Goal: Task Accomplishment & Management: Use online tool/utility

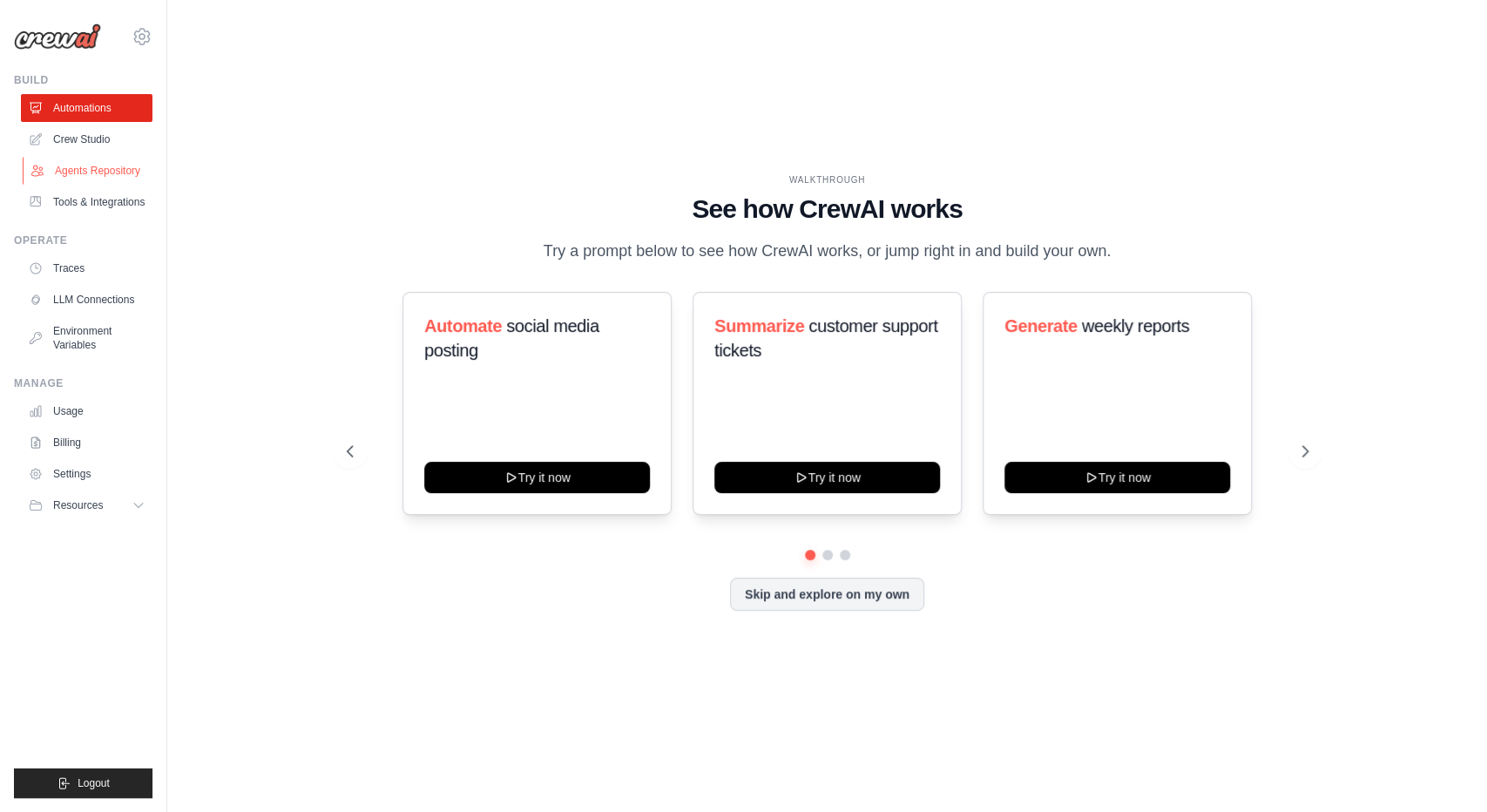
click at [80, 163] on link "Agents Repository" at bounding box center [89, 170] width 132 height 27
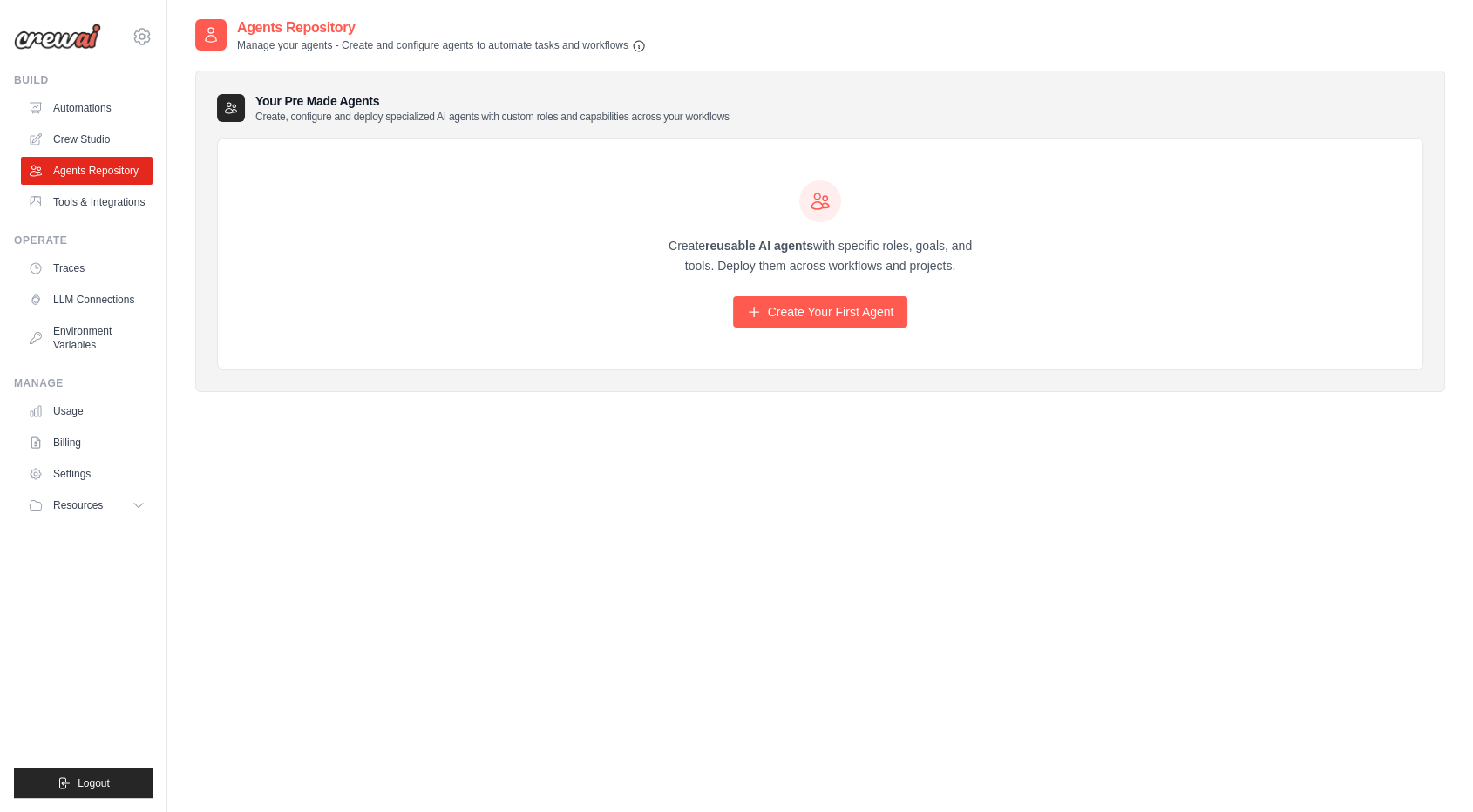
click at [98, 125] on link "Crew Studio" at bounding box center [87, 139] width 132 height 27
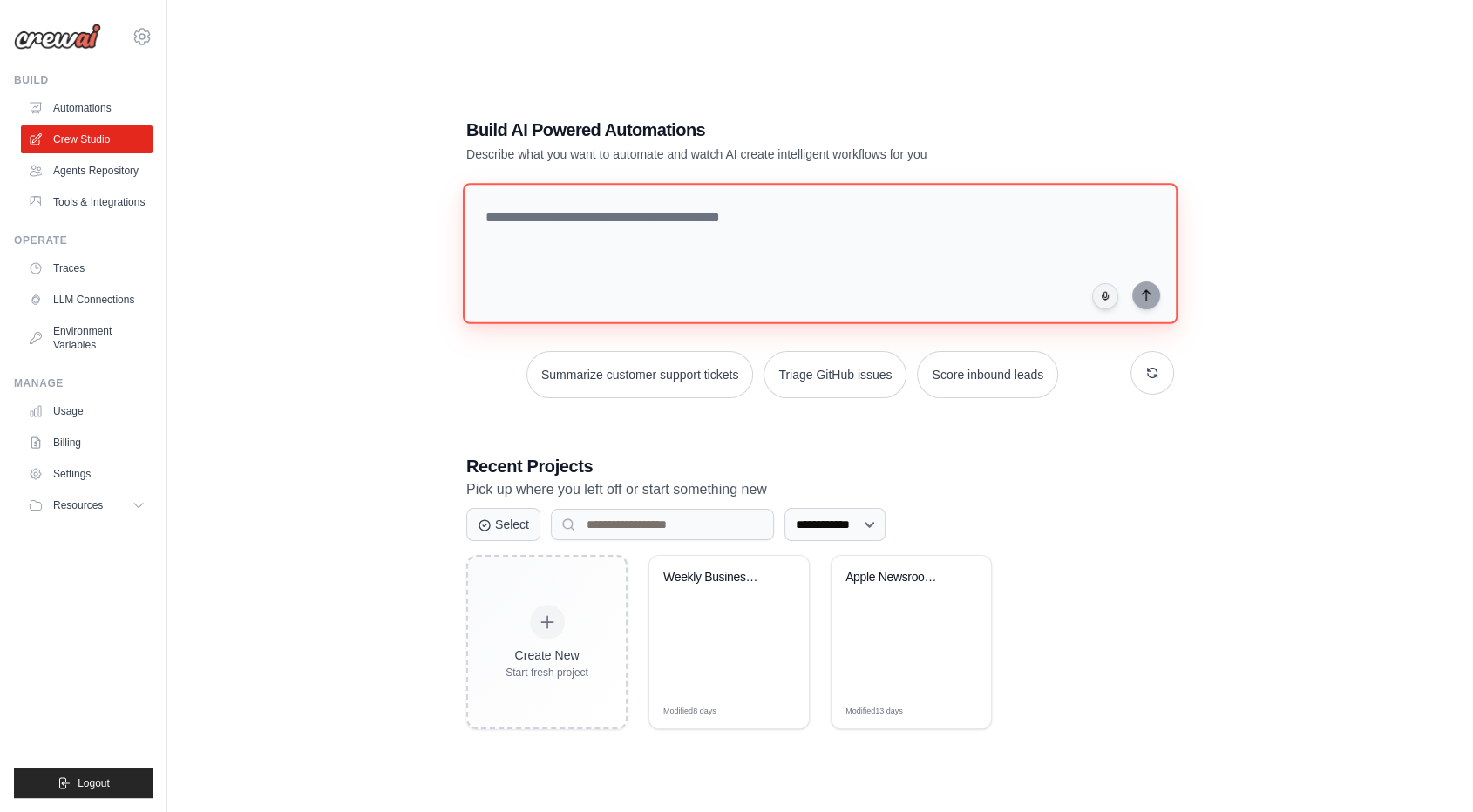
click at [667, 206] on textarea at bounding box center [820, 253] width 715 height 141
click at [598, 229] on textarea at bounding box center [820, 253] width 715 height 141
click at [72, 94] on link "Automations" at bounding box center [89, 108] width 132 height 27
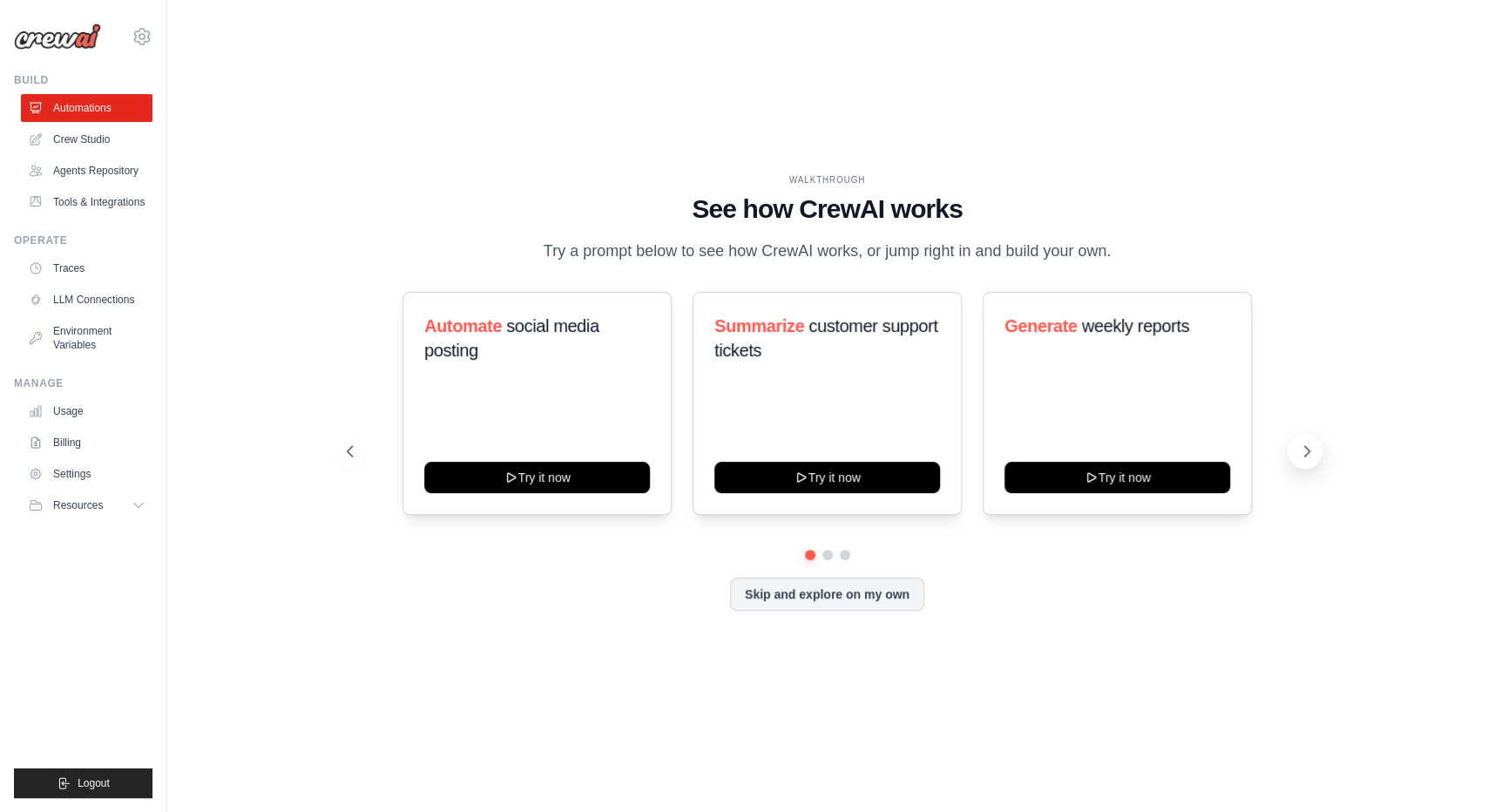
click at [1298, 449] on icon at bounding box center [1306, 451] width 17 height 17
click at [1288, 447] on button at bounding box center [1305, 451] width 35 height 35
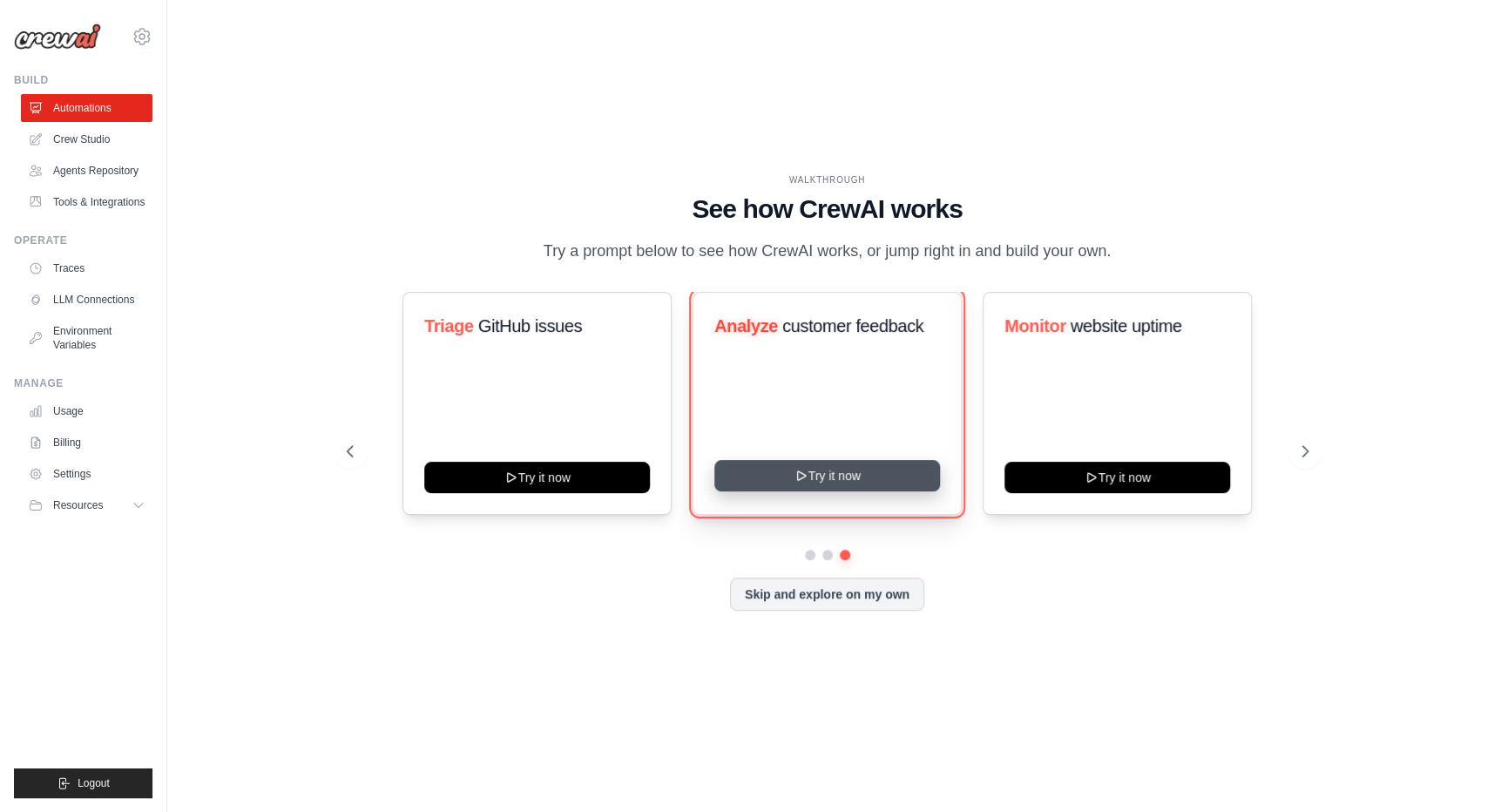
click at [839, 472] on button "Try it now" at bounding box center [827, 475] width 226 height 31
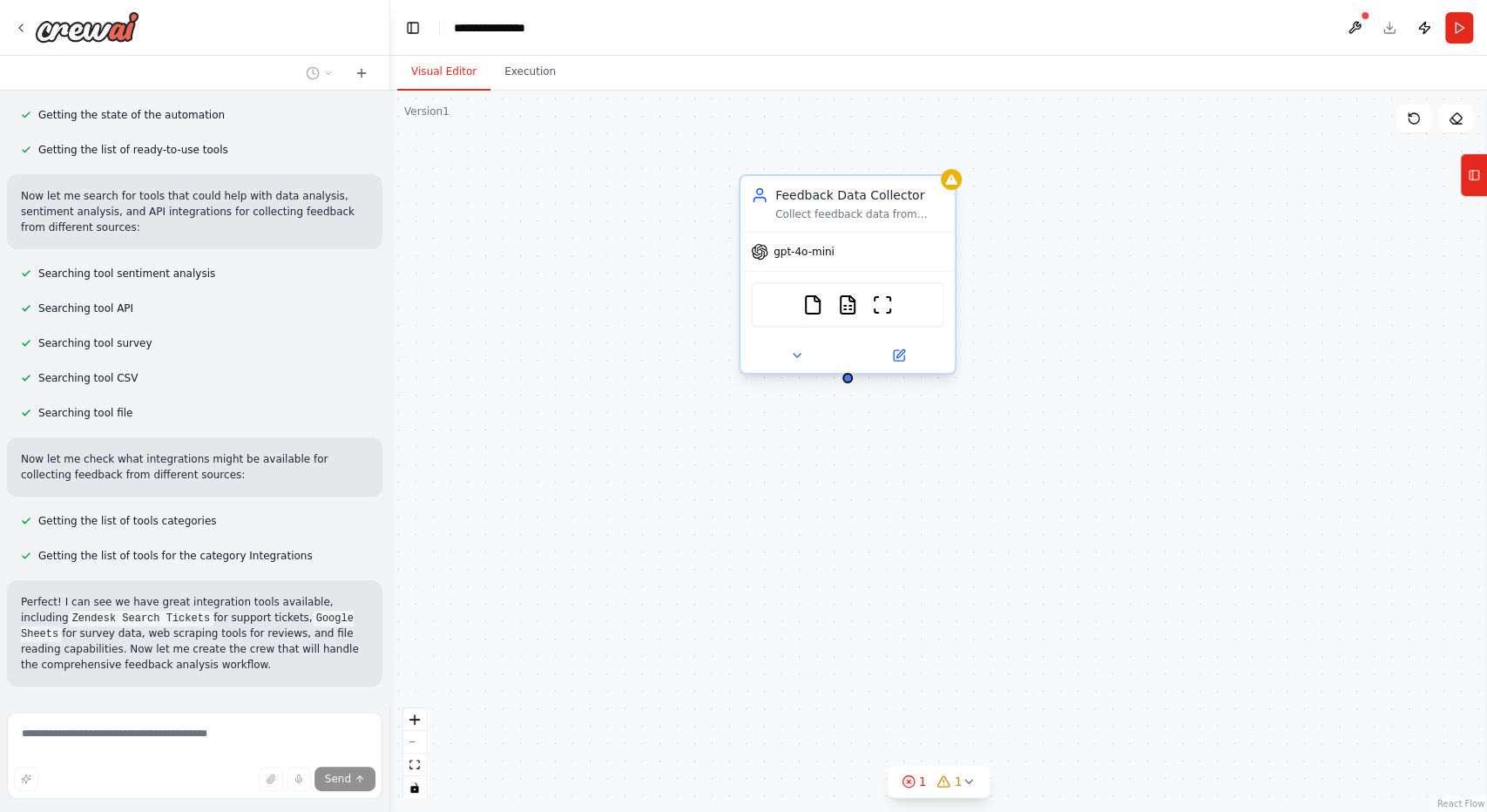
scroll to position [266, 0]
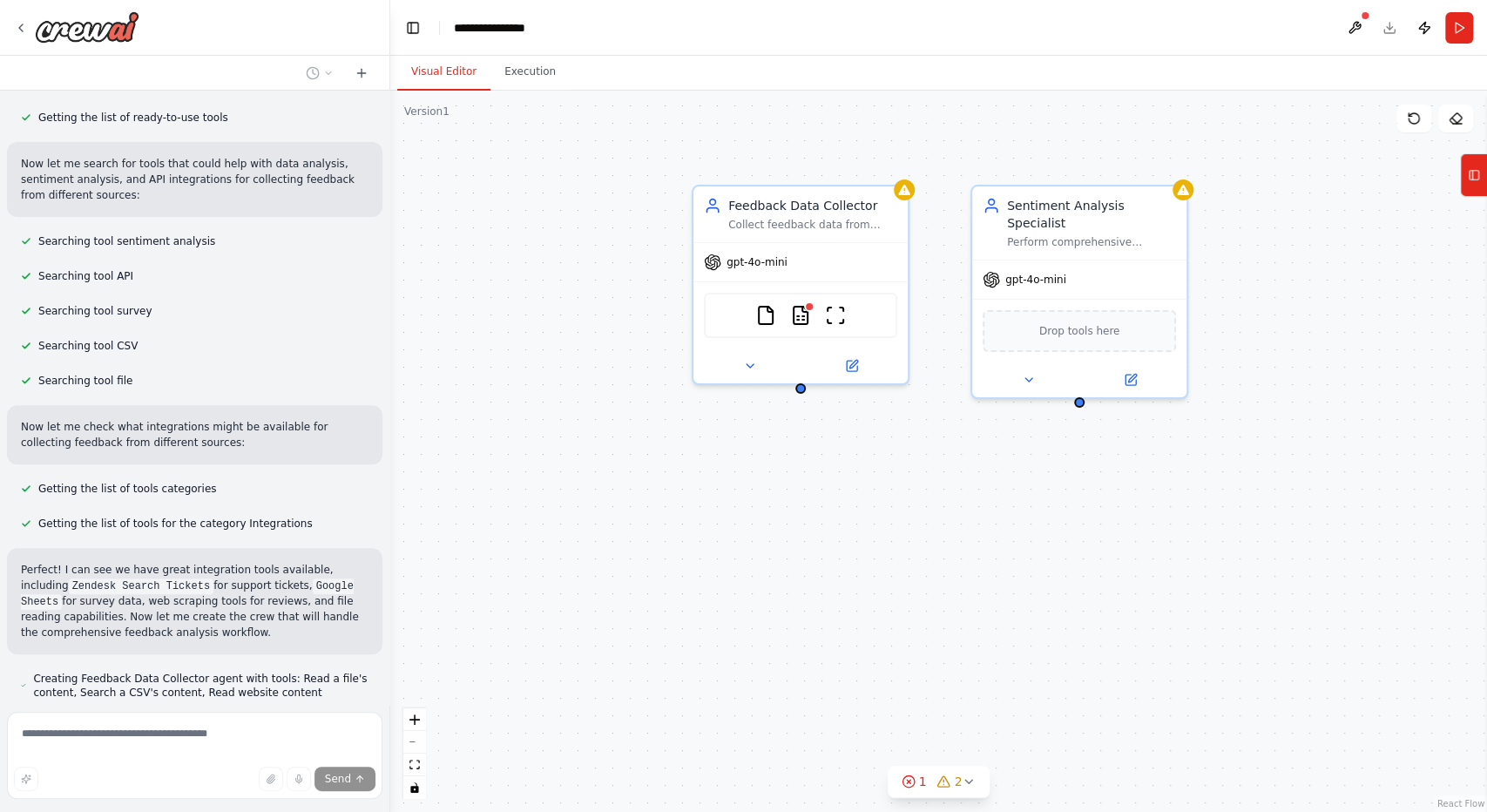
drag, startPoint x: 1033, startPoint y: 518, endPoint x: 968, endPoint y: 518, distance: 65.0
click at [968, 518] on div "Feedback Data Collector Collect feedback data from multiple sources including {…" at bounding box center [938, 451] width 1097 height 721
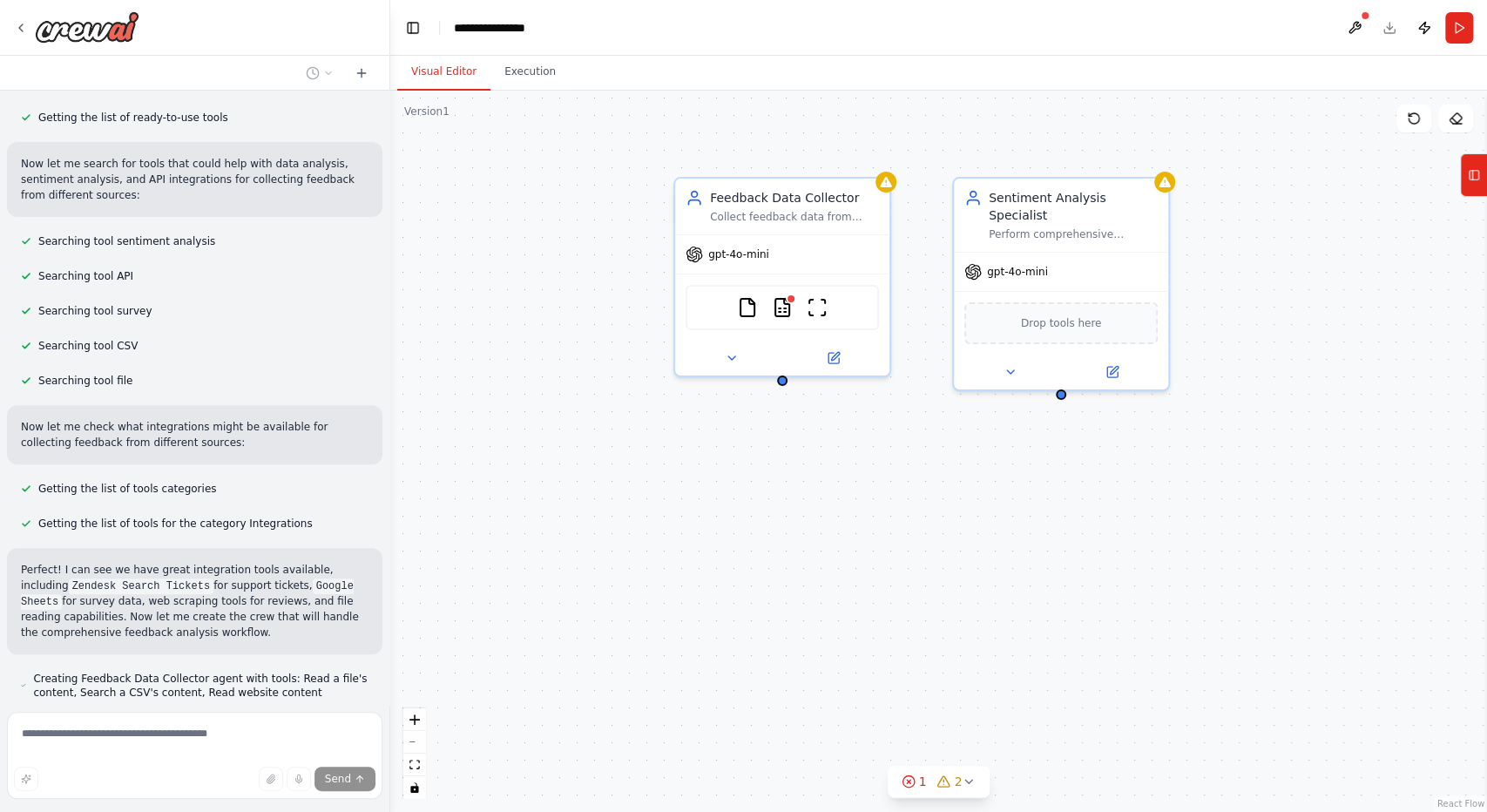
scroll to position [300, 0]
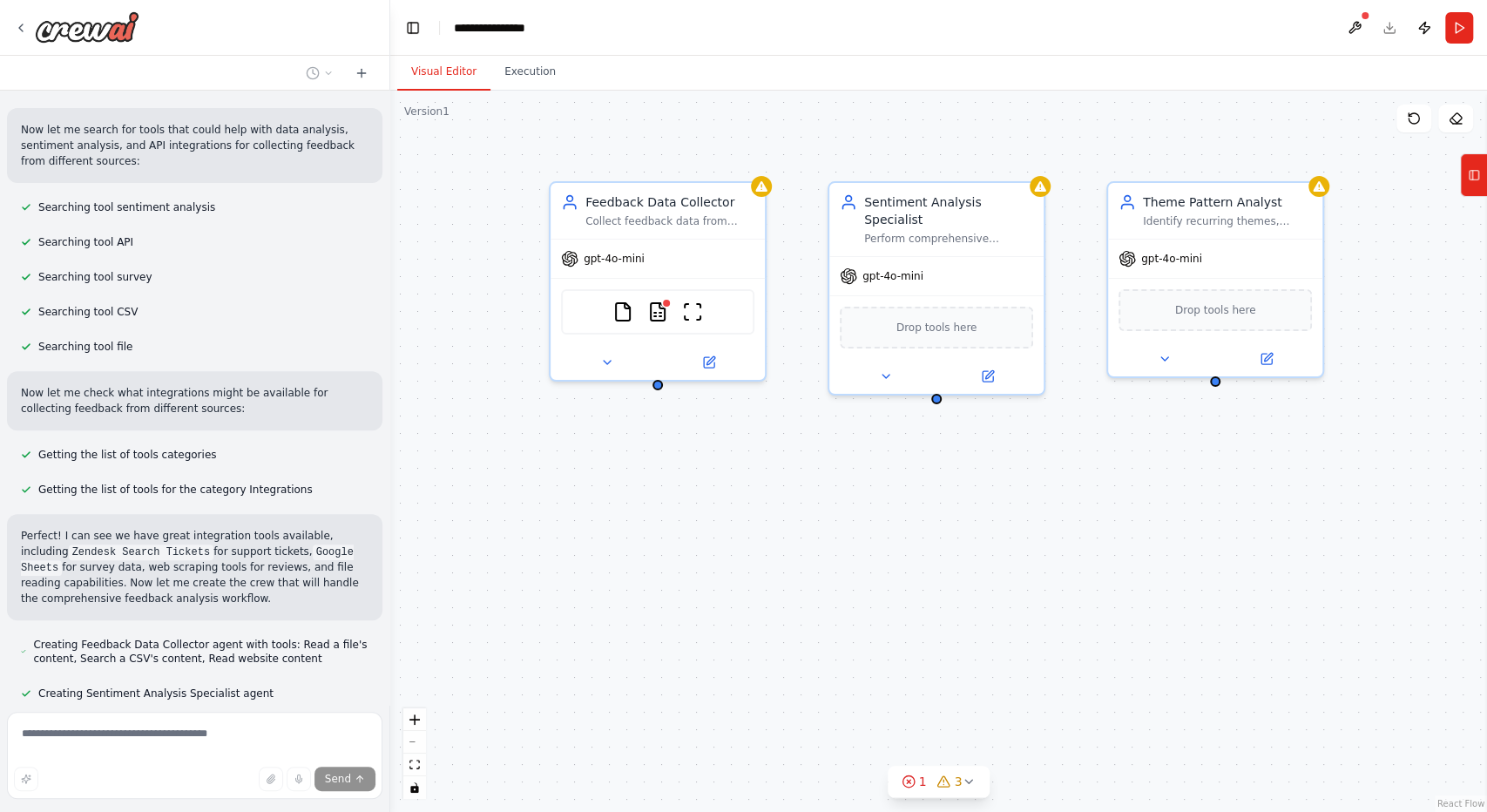
drag, startPoint x: 1066, startPoint y: 574, endPoint x: 947, endPoint y: 575, distance: 119.0
click at [947, 575] on div "Feedback Data Collector Collect feedback data from multiple sources including {…" at bounding box center [938, 451] width 1097 height 721
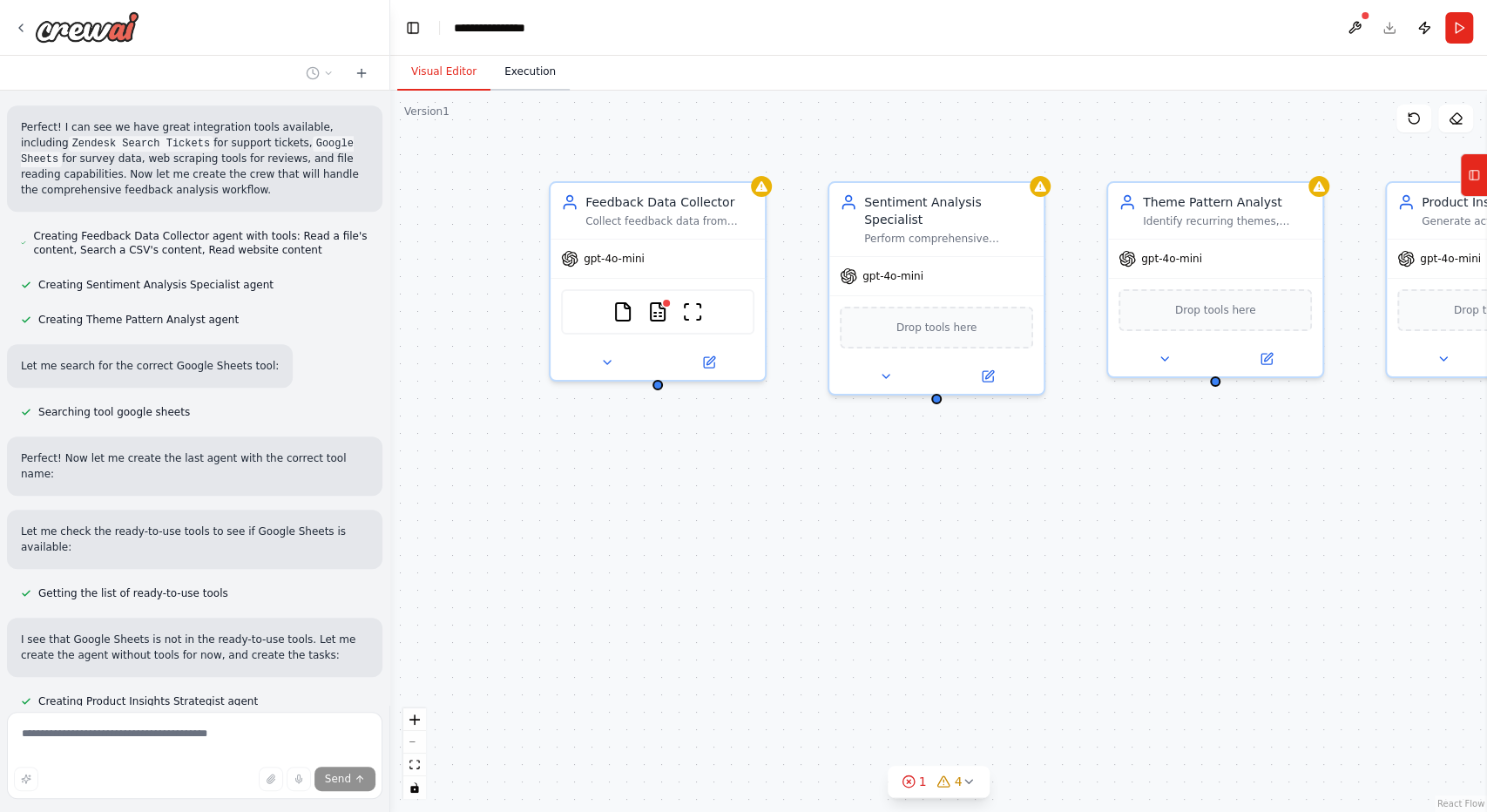
scroll to position [713, 0]
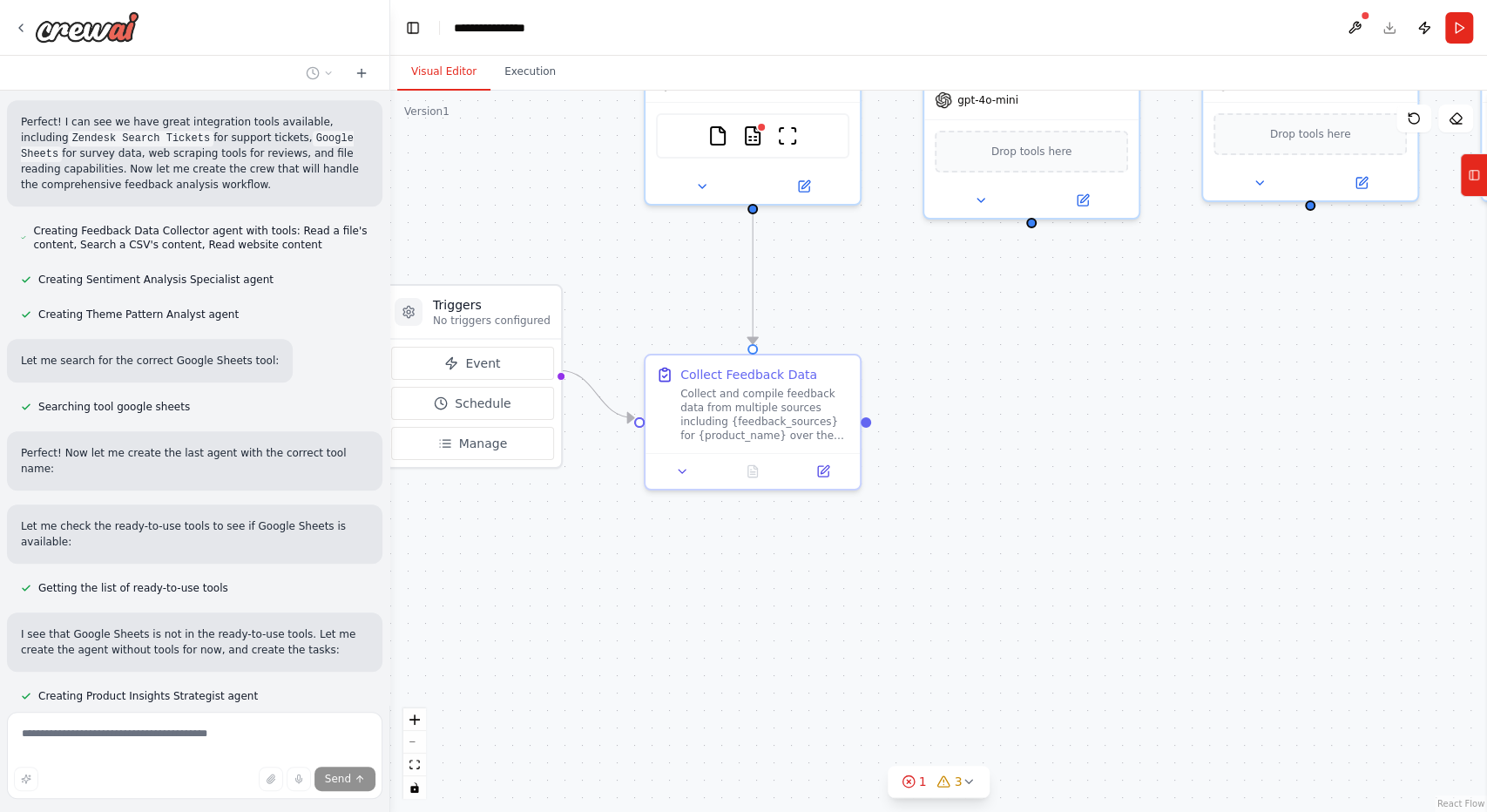
drag, startPoint x: 847, startPoint y: 486, endPoint x: 1153, endPoint y: 350, distance: 334.9
click at [944, 310] on div ".deletable-edge-delete-btn { width: 20px; height: 20px; border: 0px solid #ffff…" at bounding box center [938, 451] width 1097 height 721
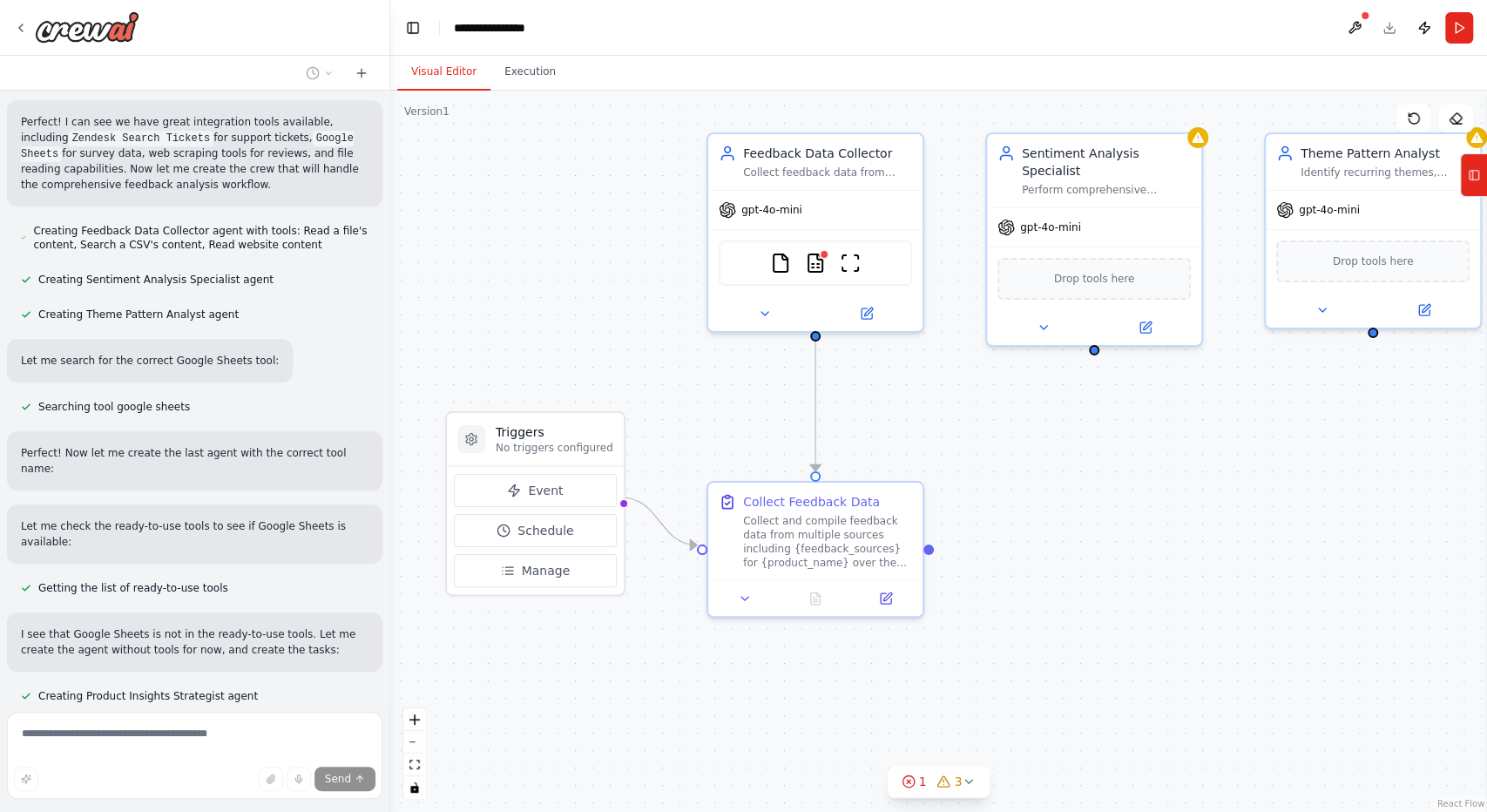
drag, startPoint x: 1184, startPoint y: 371, endPoint x: 1240, endPoint y: 482, distance: 124.3
click at [1240, 482] on div ".deletable-edge-delete-btn { width: 20px; height: 20px; border: 0px solid #ffff…" at bounding box center [938, 451] width 1097 height 721
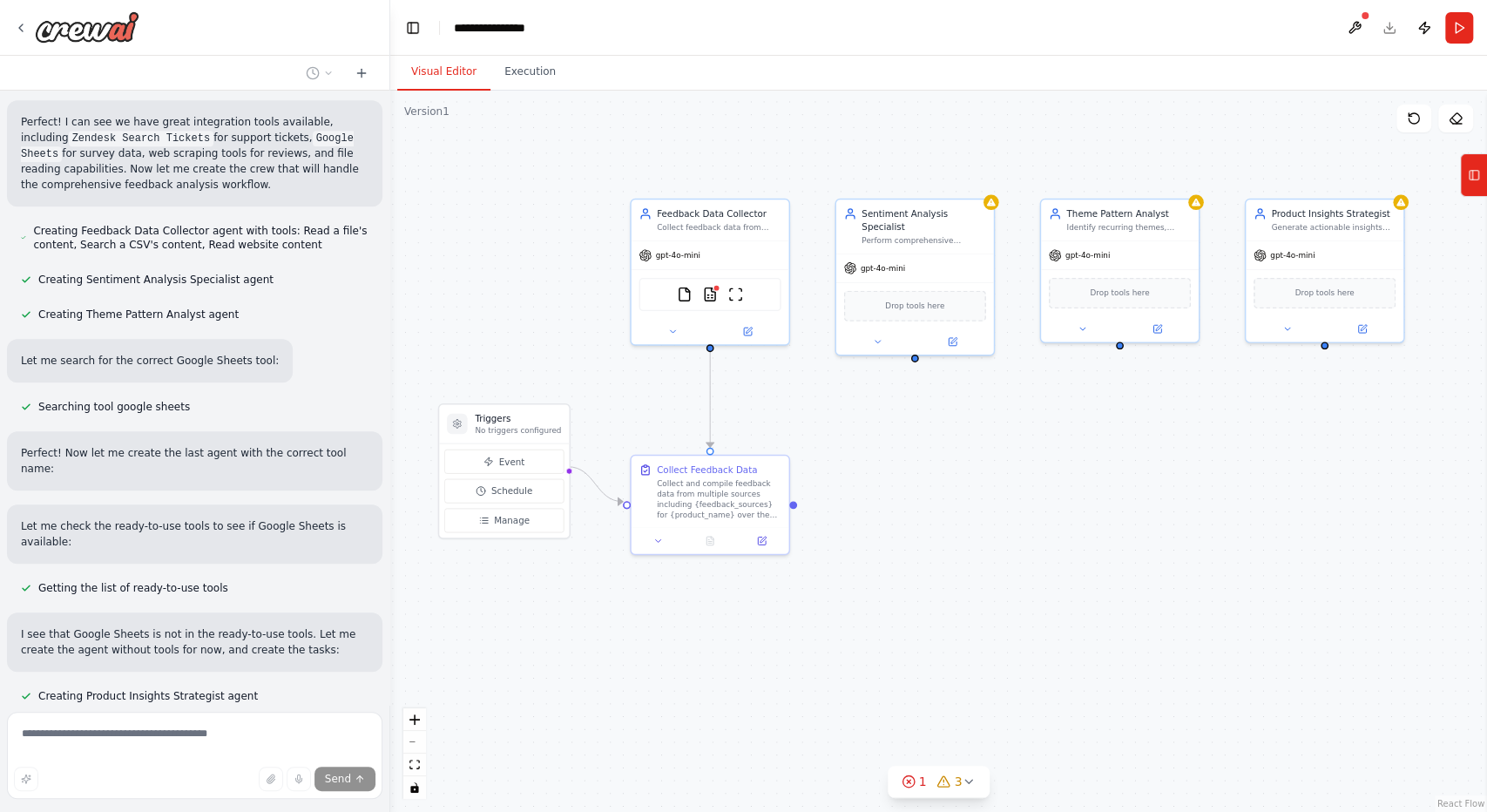
scroll to position [746, 0]
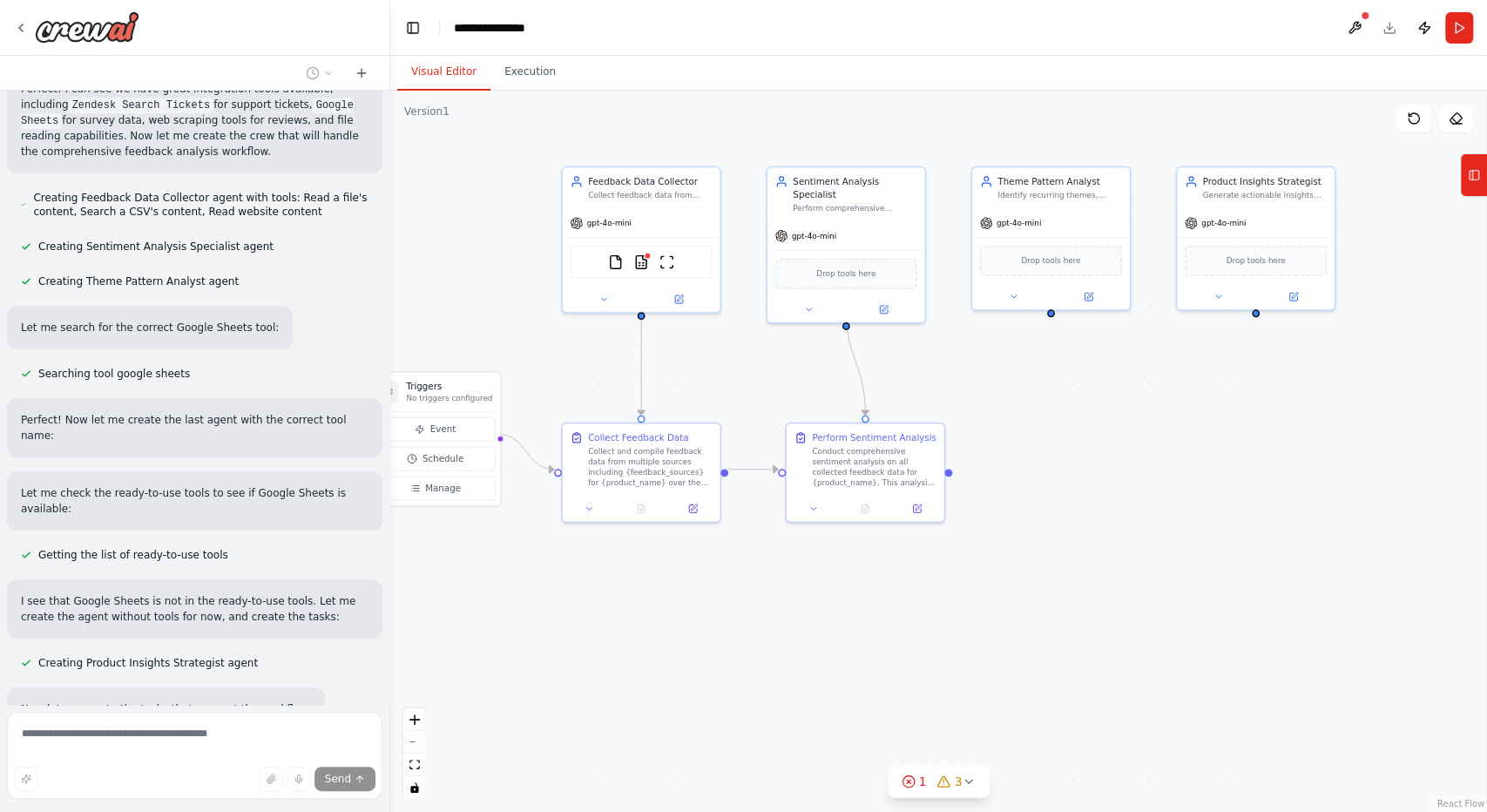
drag, startPoint x: 1118, startPoint y: 484, endPoint x: 872, endPoint y: 411, distance: 256.6
click at [880, 416] on div ".deletable-edge-delete-btn { width: 20px; height: 20px; border: 0px solid #ffff…" at bounding box center [938, 451] width 1097 height 721
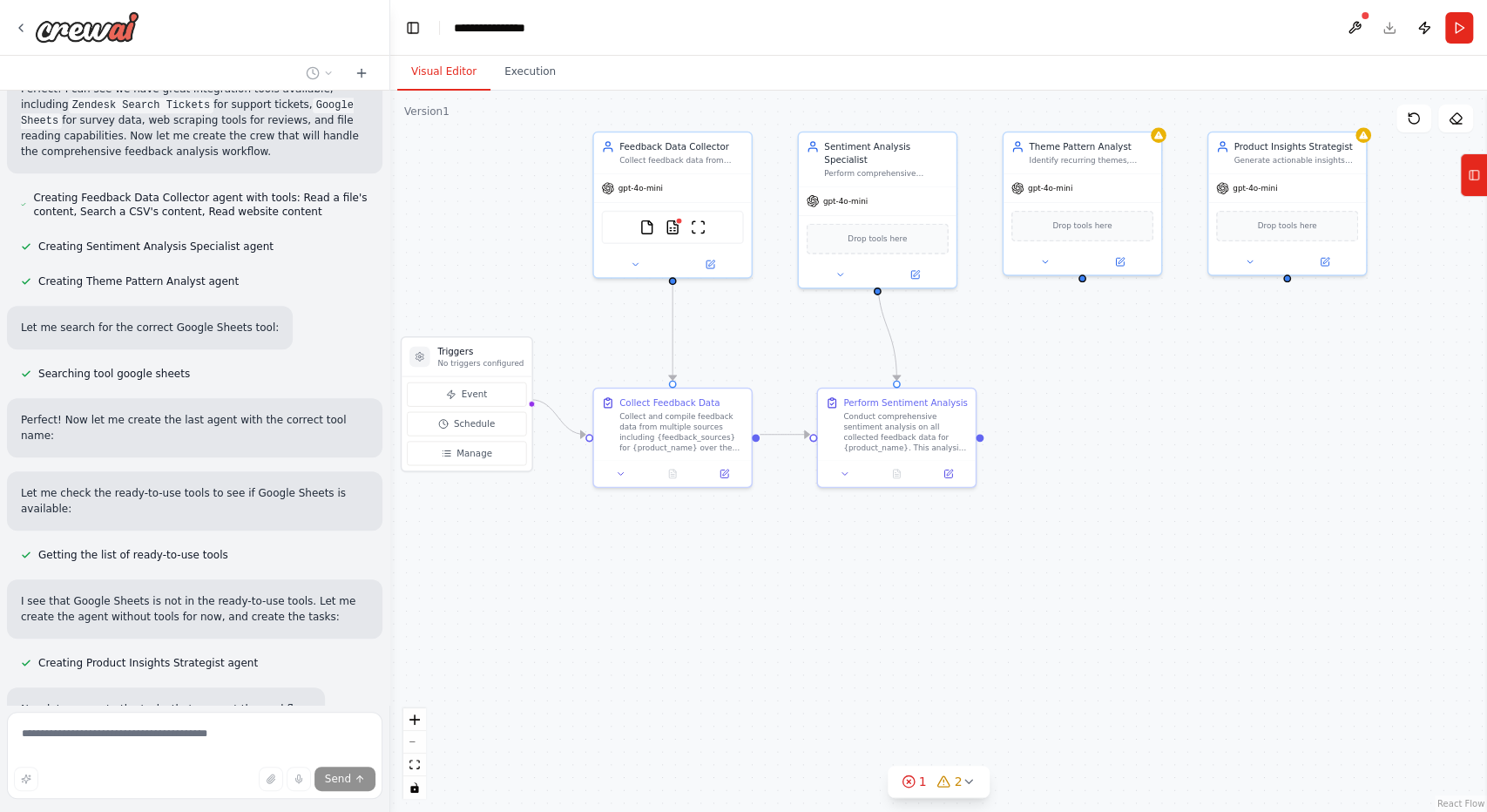
drag, startPoint x: 1207, startPoint y: 423, endPoint x: 1243, endPoint y: 391, distance: 48.2
click at [1243, 391] on div ".deletable-edge-delete-btn { width: 20px; height: 20px; border: 0px solid #ffff…" at bounding box center [938, 451] width 1097 height 721
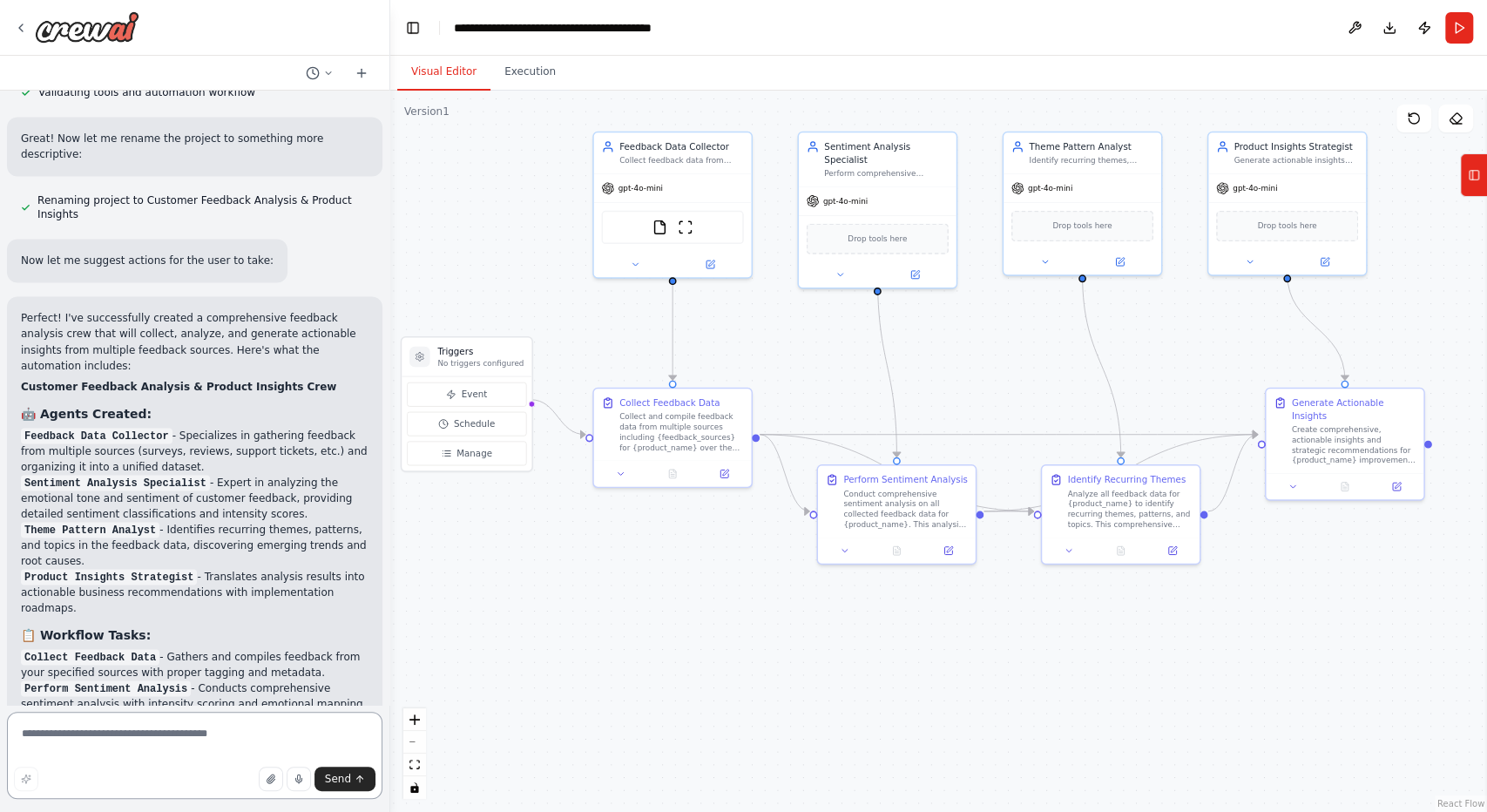
scroll to position [2010, 0]
